Goal: Connect with others

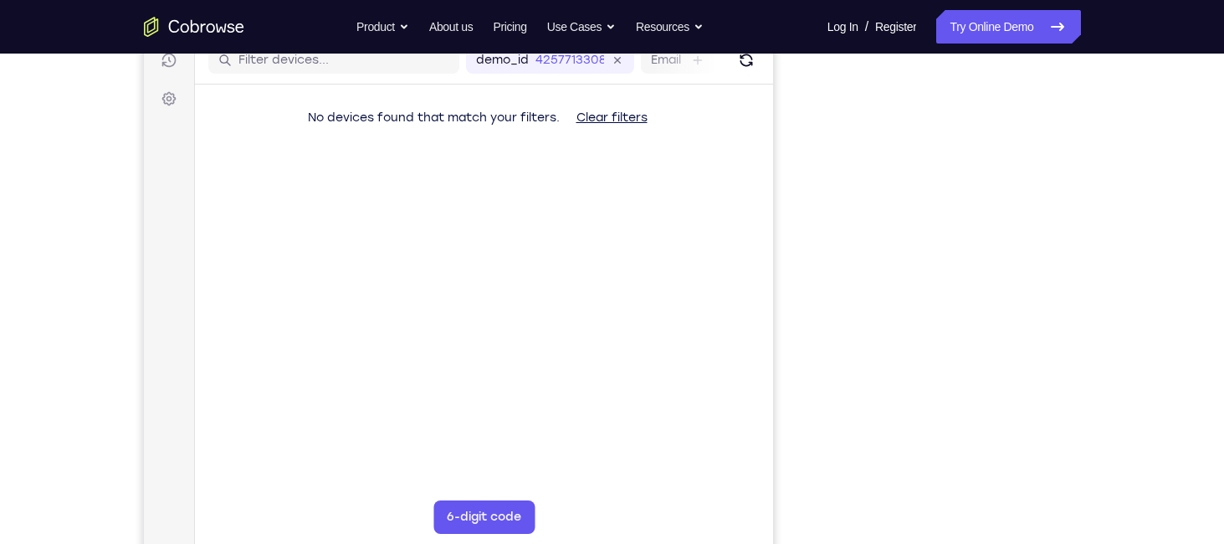
scroll to position [223, 0]
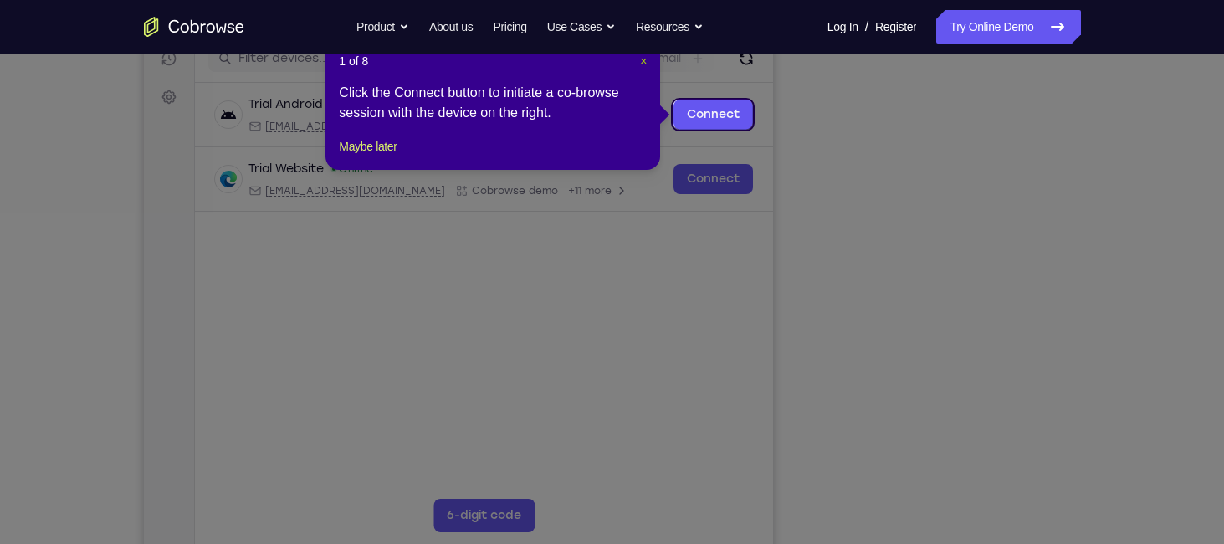
drag, startPoint x: 639, startPoint y: 52, endPoint x: 643, endPoint y: 61, distance: 10.1
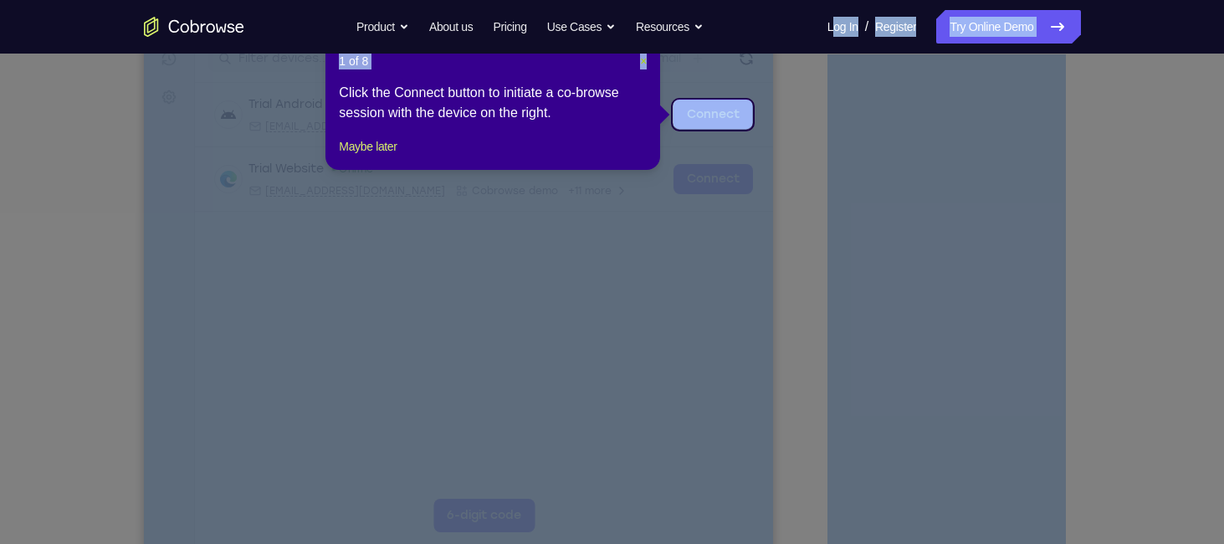
drag, startPoint x: 643, startPoint y: 61, endPoint x: 499, endPoint y: 67, distance: 144.0
click at [643, 61] on span "×" at bounding box center [643, 60] width 7 height 13
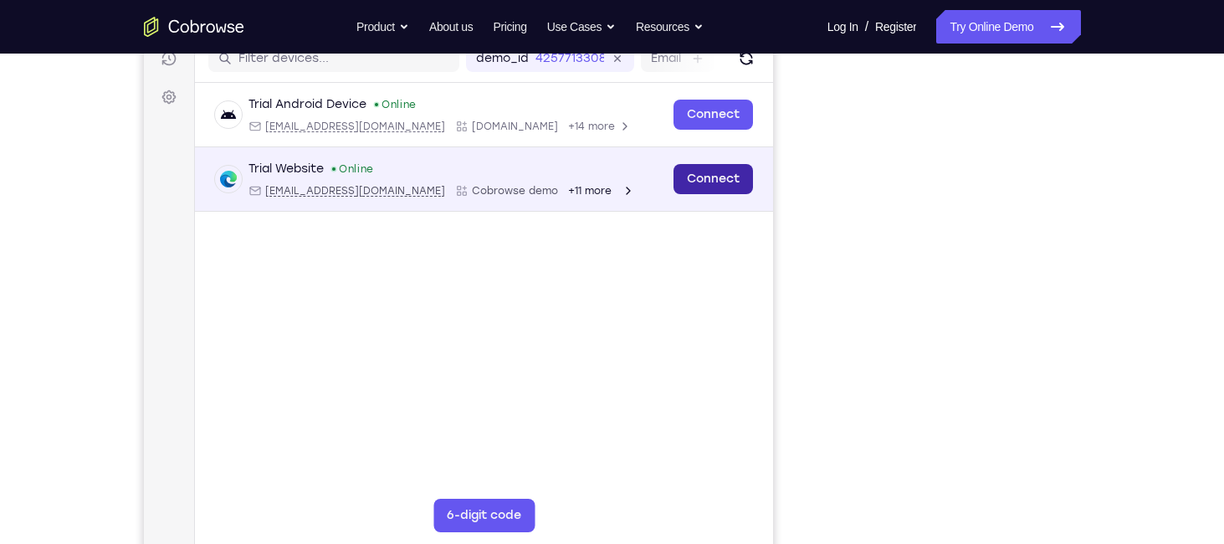
click at [721, 184] on link "Connect" at bounding box center [712, 179] width 79 height 30
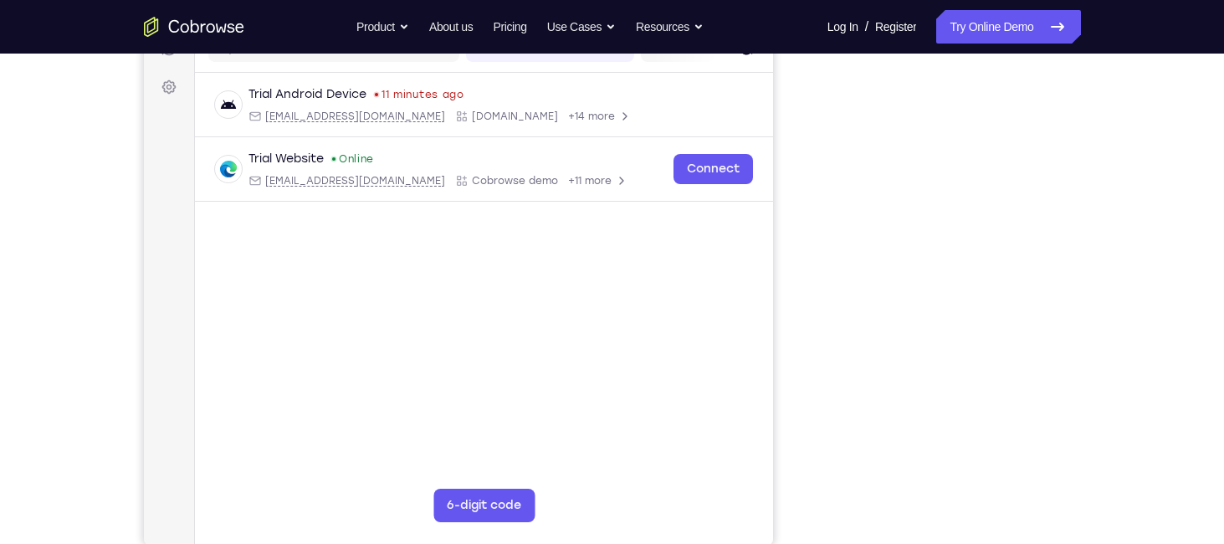
scroll to position [233, 0]
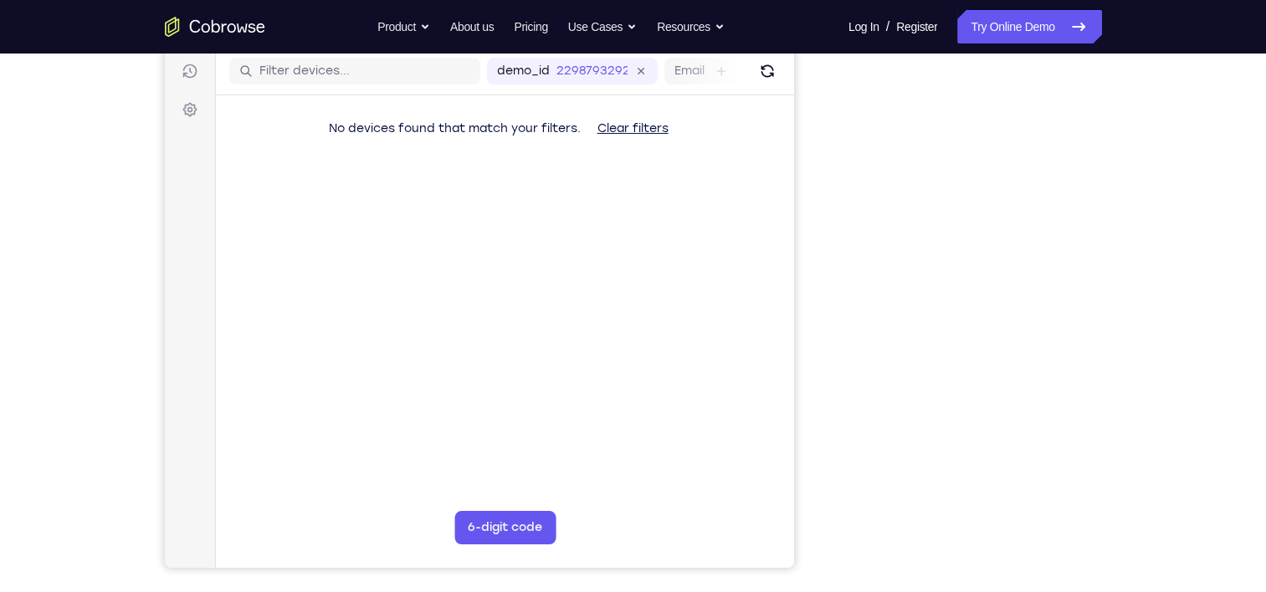
scroll to position [206, 0]
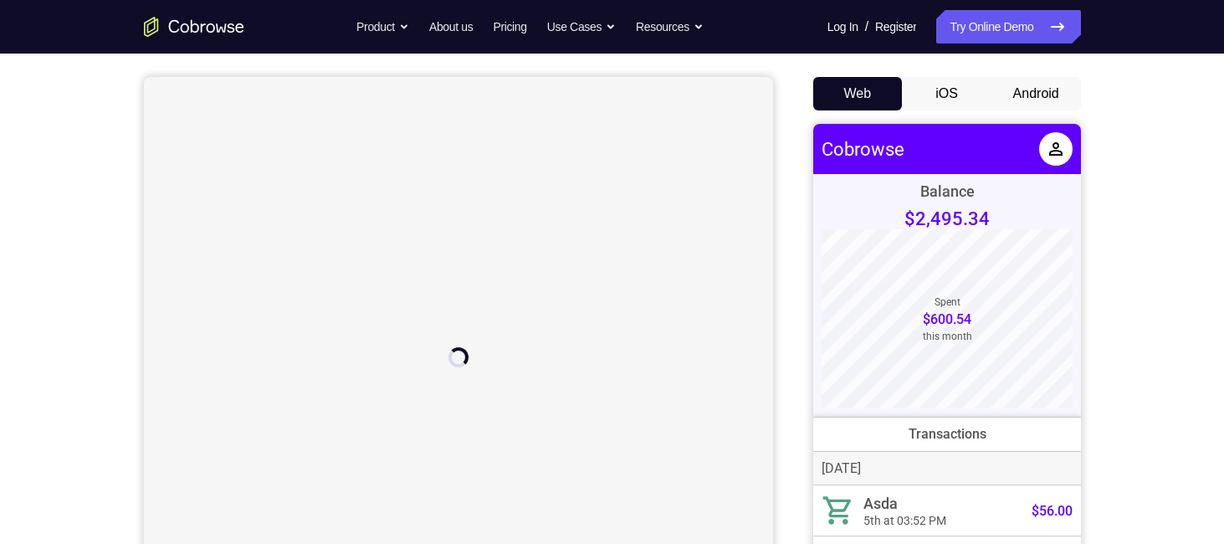
scroll to position [140, 0]
click at [1042, 110] on button "Android" at bounding box center [1036, 94] width 90 height 33
